Goal: Browse casually

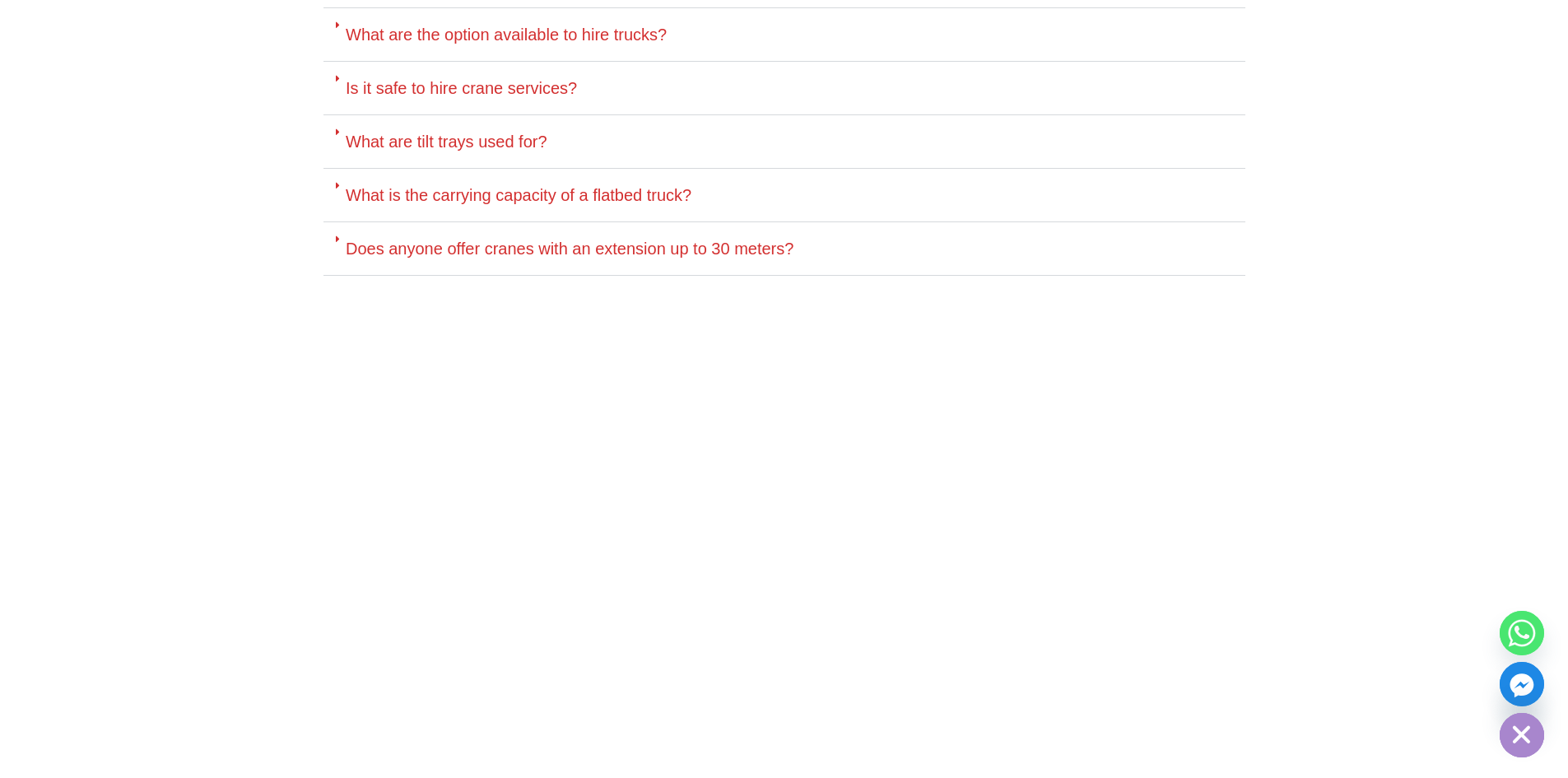
scroll to position [8000, 0]
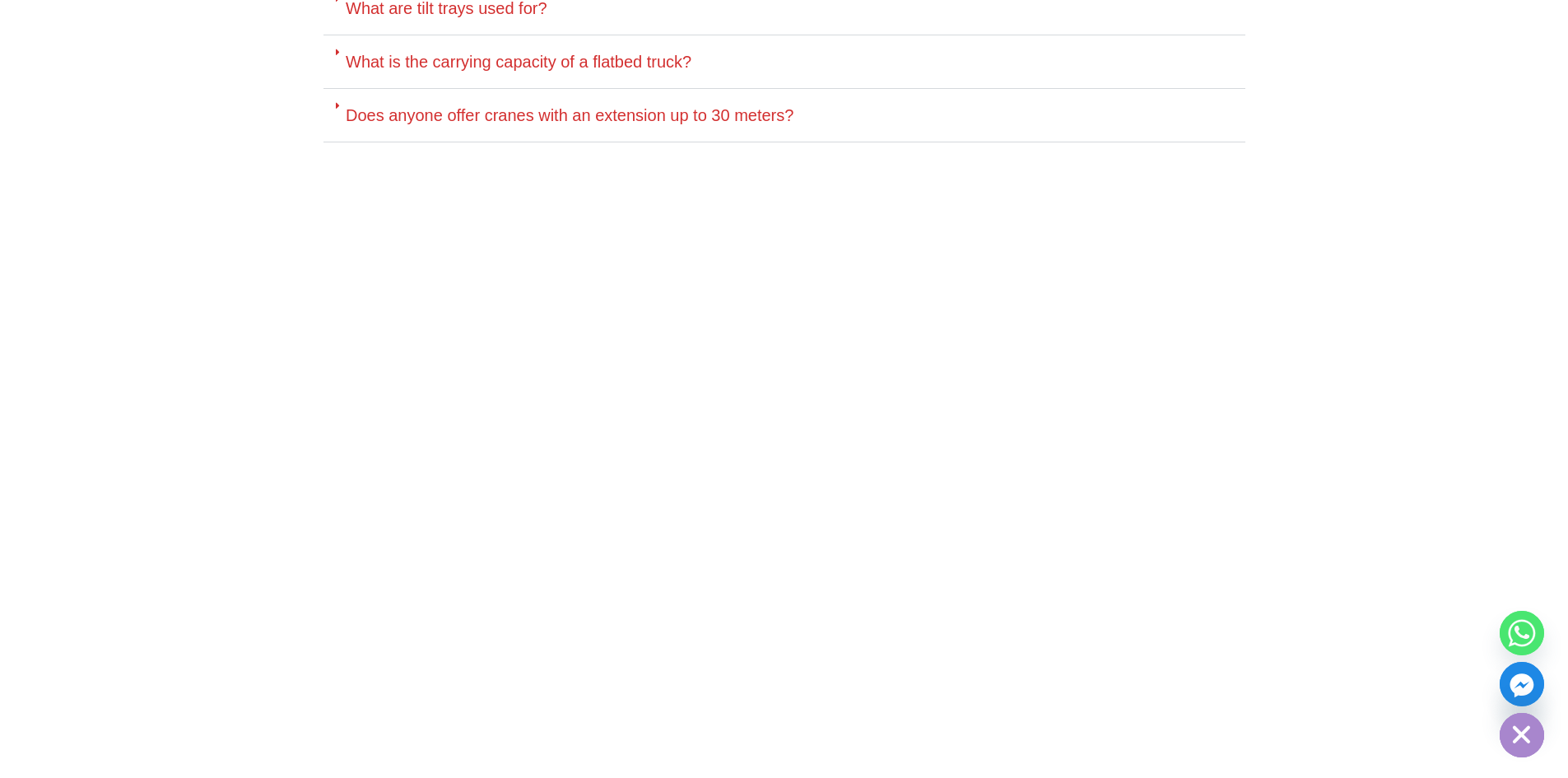
scroll to position [7782, 0]
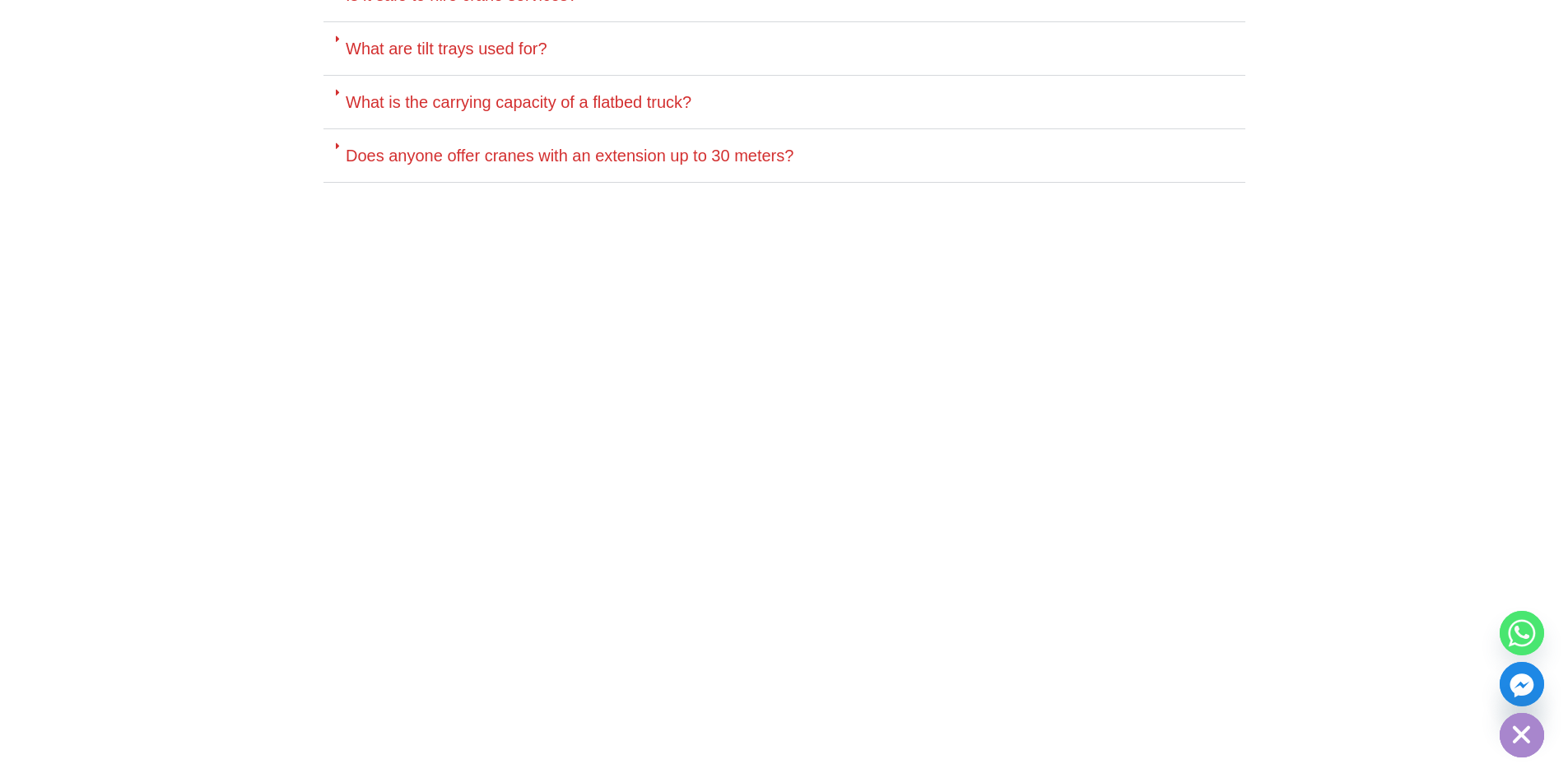
click at [1423, 406] on section at bounding box center [784, 443] width 1568 height 75
